Goal: Task Accomplishment & Management: Use online tool/utility

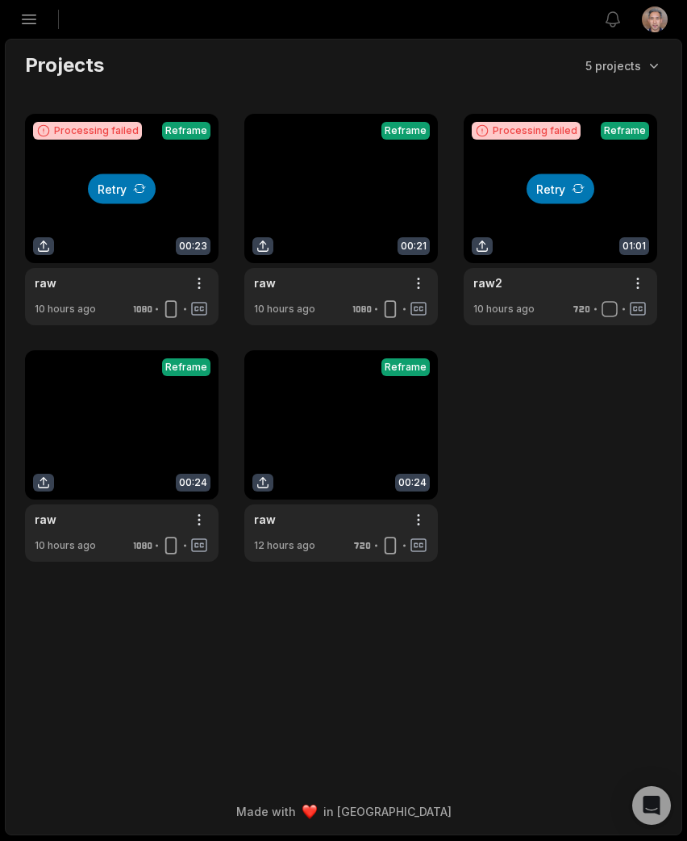
click at [133, 185] on icon at bounding box center [139, 188] width 13 height 13
click at [560, 190] on button "Retry" at bounding box center [561, 188] width 68 height 30
